Goal: Task Accomplishment & Management: Use online tool/utility

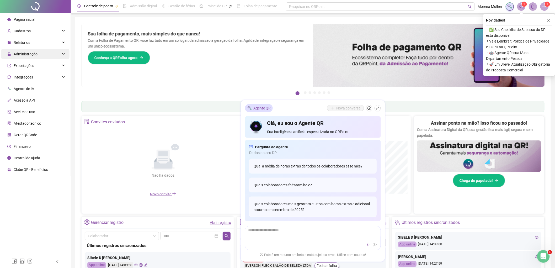
click at [37, 51] on div "Administração" at bounding box center [35, 54] width 68 height 10
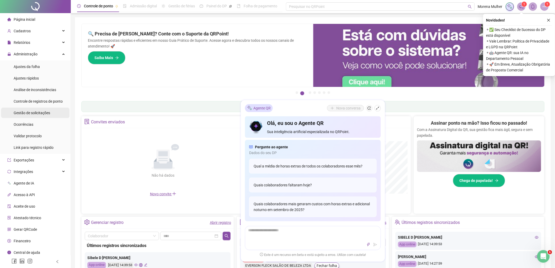
click at [48, 114] on span "Gestão de solicitações" at bounding box center [32, 113] width 36 height 4
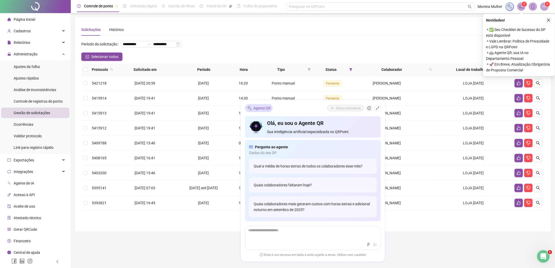
click at [550, 19] on button "button" at bounding box center [548, 20] width 6 height 6
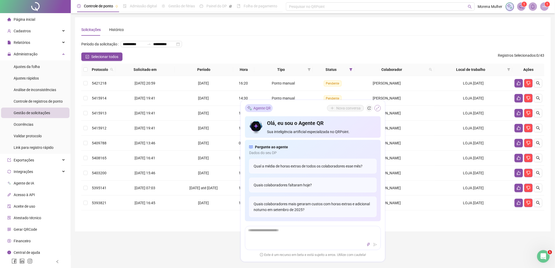
click at [378, 107] on icon "shrink" at bounding box center [378, 108] width 4 height 4
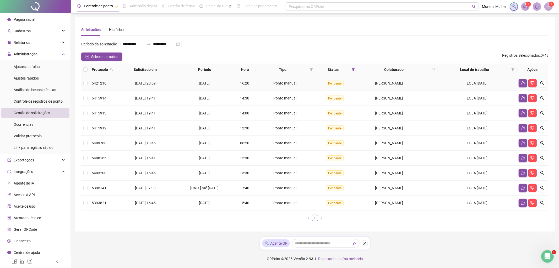
click at [409, 85] on div "[PERSON_NAME]" at bounding box center [389, 83] width 60 height 6
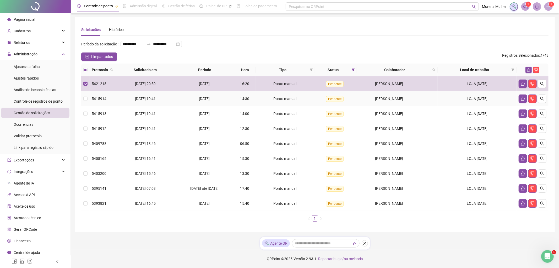
click at [389, 98] on span "[PERSON_NAME]" at bounding box center [389, 98] width 28 height 4
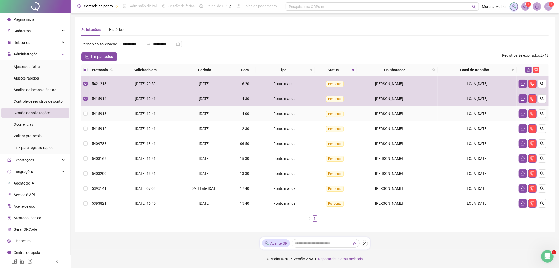
click at [388, 110] on td "[PERSON_NAME]" at bounding box center [397, 113] width 81 height 15
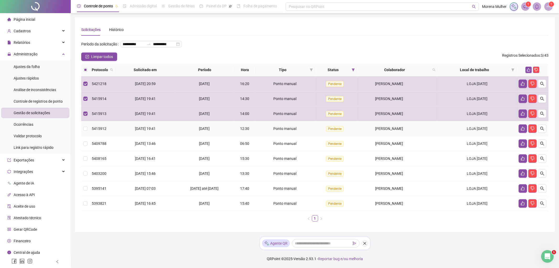
drag, startPoint x: 382, startPoint y: 130, endPoint x: 382, endPoint y: 135, distance: 5.2
click at [382, 130] on span "[PERSON_NAME]" at bounding box center [389, 128] width 28 height 4
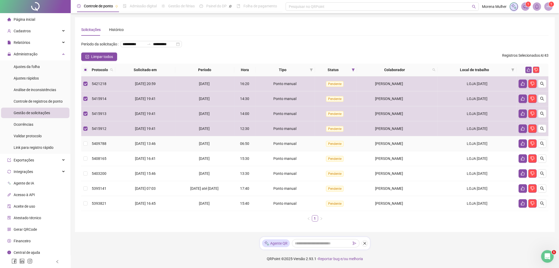
click at [383, 144] on span "[PERSON_NAME]" at bounding box center [389, 143] width 28 height 4
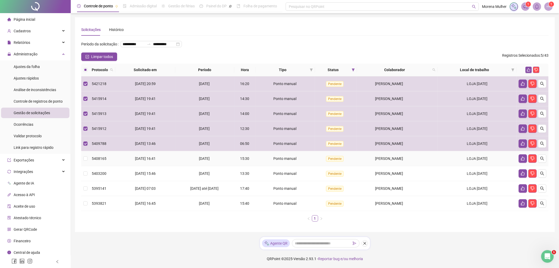
click at [381, 155] on td "[PERSON_NAME]" at bounding box center [397, 158] width 81 height 15
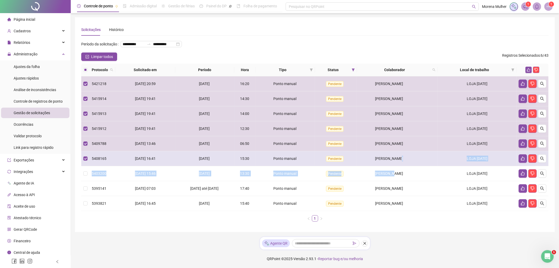
click at [397, 161] on tbody "5421218 [DATE] 20:59 [DATE] 16:20 Ponto manual [GEOGRAPHIC_DATA][PERSON_NAME] […" at bounding box center [314, 143] width 467 height 134
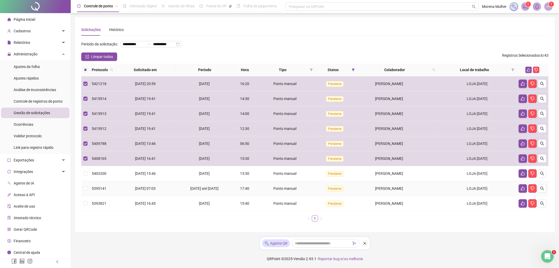
click at [408, 182] on td "[PERSON_NAME]" at bounding box center [397, 188] width 81 height 15
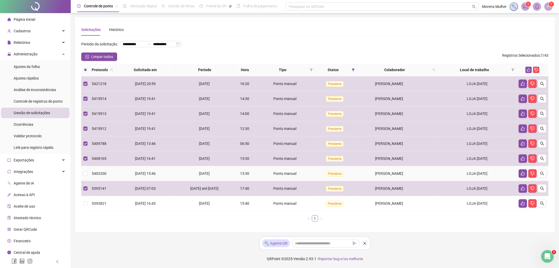
click at [408, 175] on div "[PERSON_NAME]" at bounding box center [389, 173] width 60 height 6
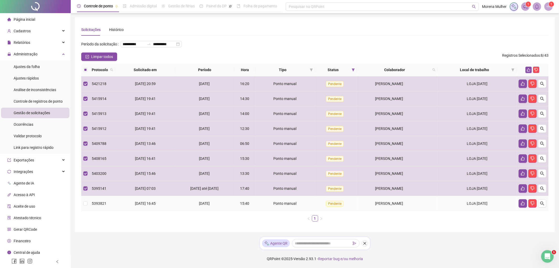
click at [406, 198] on td "[PERSON_NAME]" at bounding box center [397, 203] width 81 height 15
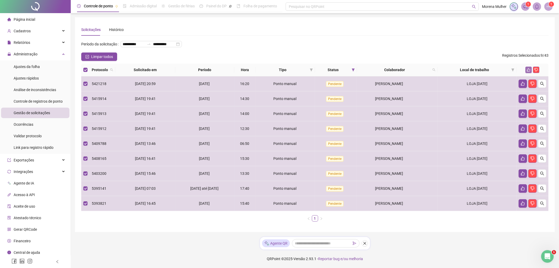
click at [530, 68] on icon "like" at bounding box center [529, 70] width 4 height 4
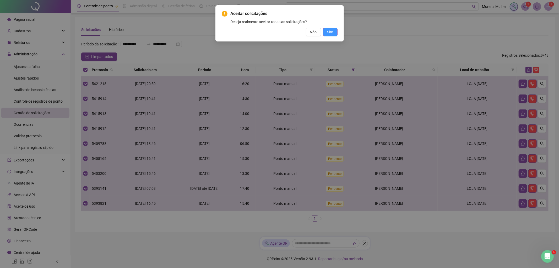
click at [335, 33] on button "Sim" at bounding box center [330, 32] width 14 height 8
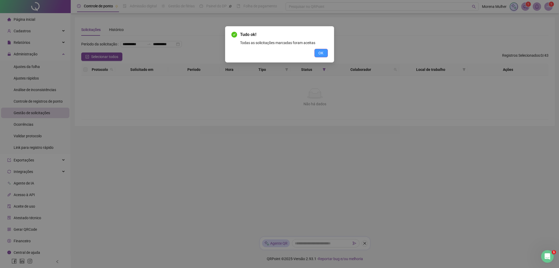
click at [323, 52] on span "OK" at bounding box center [321, 53] width 5 height 6
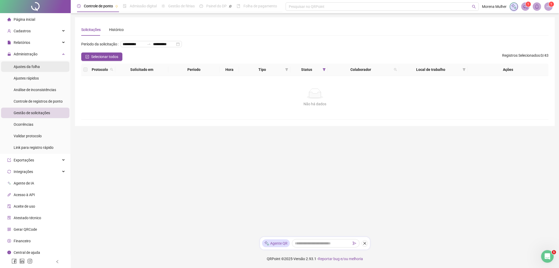
click at [49, 62] on li "Ajustes da folha" at bounding box center [35, 66] width 68 height 10
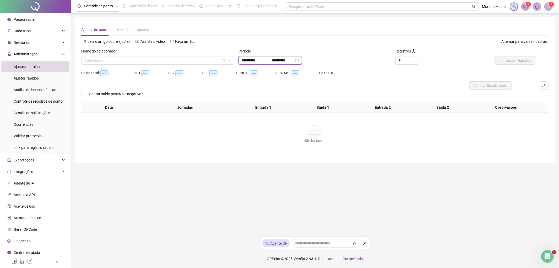
click at [255, 58] on input "**********" at bounding box center [253, 60] width 22 height 6
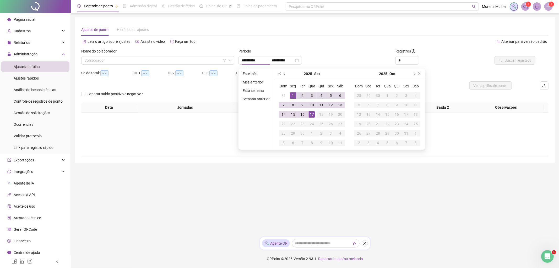
click at [284, 74] on span "prev-year" at bounding box center [285, 73] width 3 height 3
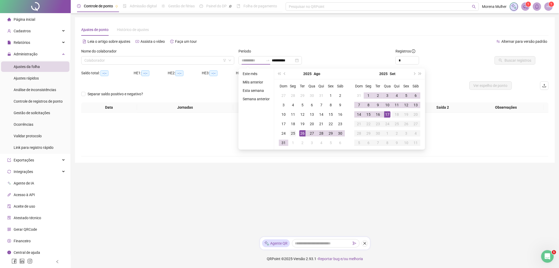
type input "**********"
click at [293, 131] on div "25" at bounding box center [293, 133] width 6 height 6
type input "**********"
click at [384, 113] on div "17" at bounding box center [387, 114] width 6 height 6
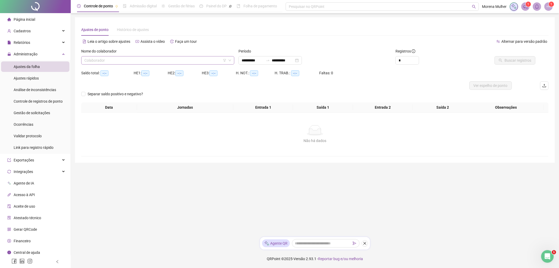
click at [180, 59] on input "search" at bounding box center [155, 60] width 142 height 8
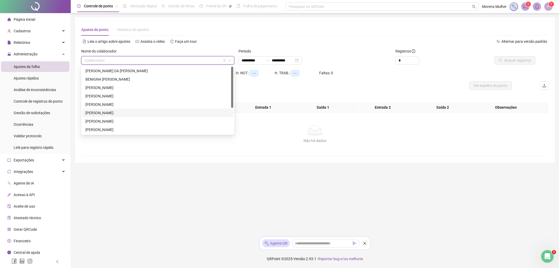
click at [115, 114] on div "[PERSON_NAME]" at bounding box center [157, 113] width 145 height 6
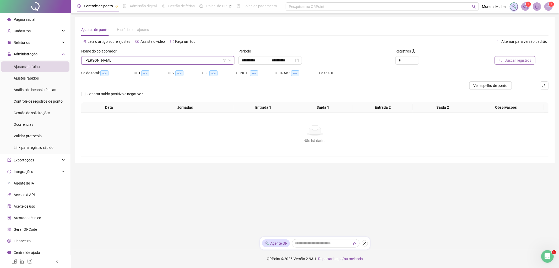
click at [530, 58] on span "Buscar registros" at bounding box center [518, 60] width 27 height 6
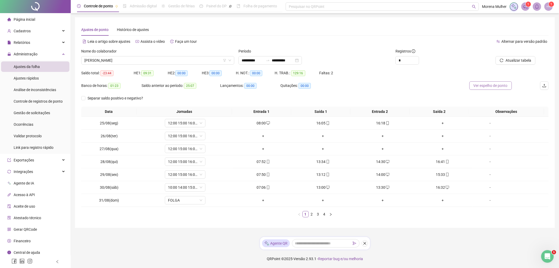
click at [492, 85] on span "Ver espelho de ponto" at bounding box center [491, 86] width 34 height 6
